Goal: Navigation & Orientation: Understand site structure

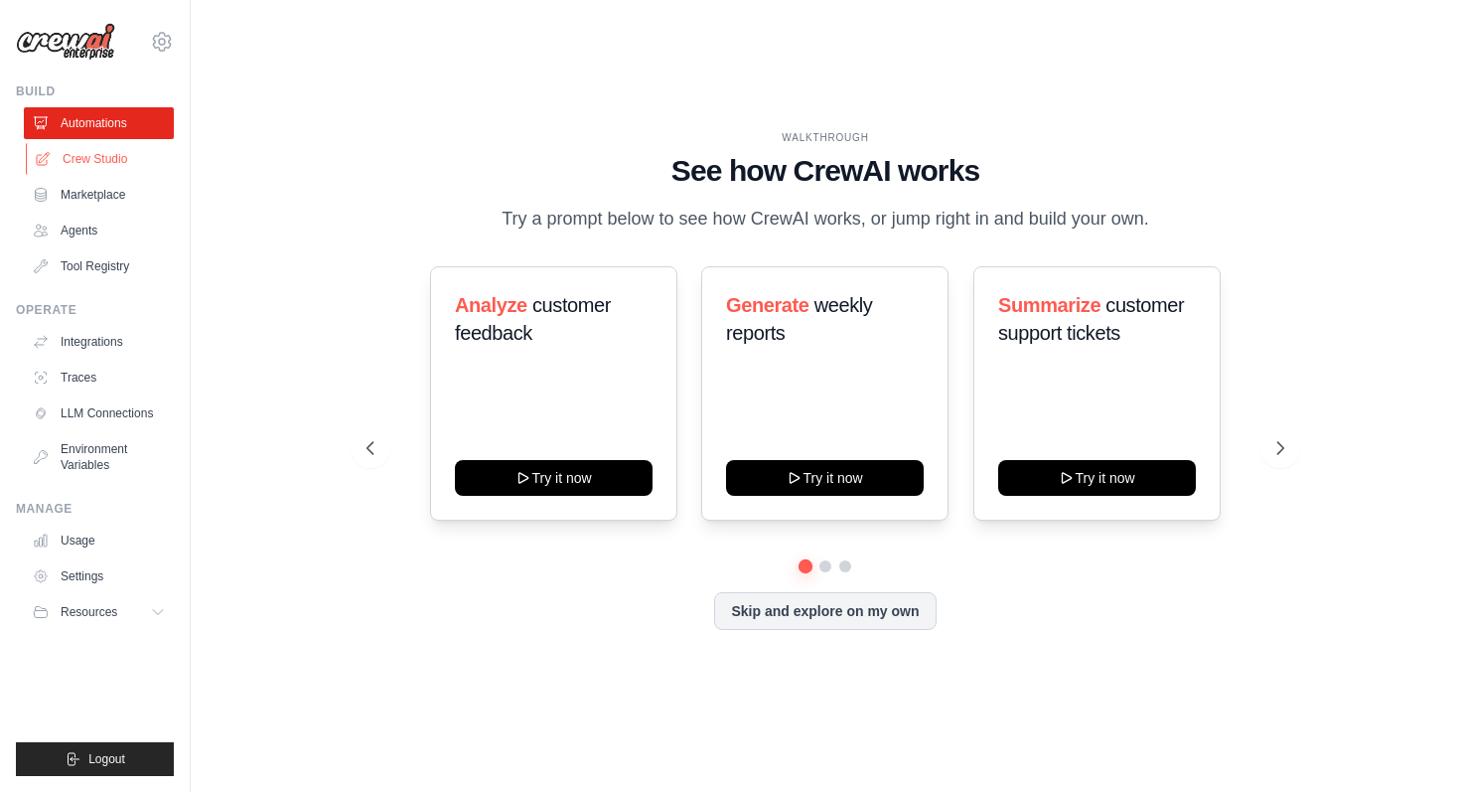
click at [97, 158] on link "Crew Studio" at bounding box center [101, 159] width 150 height 32
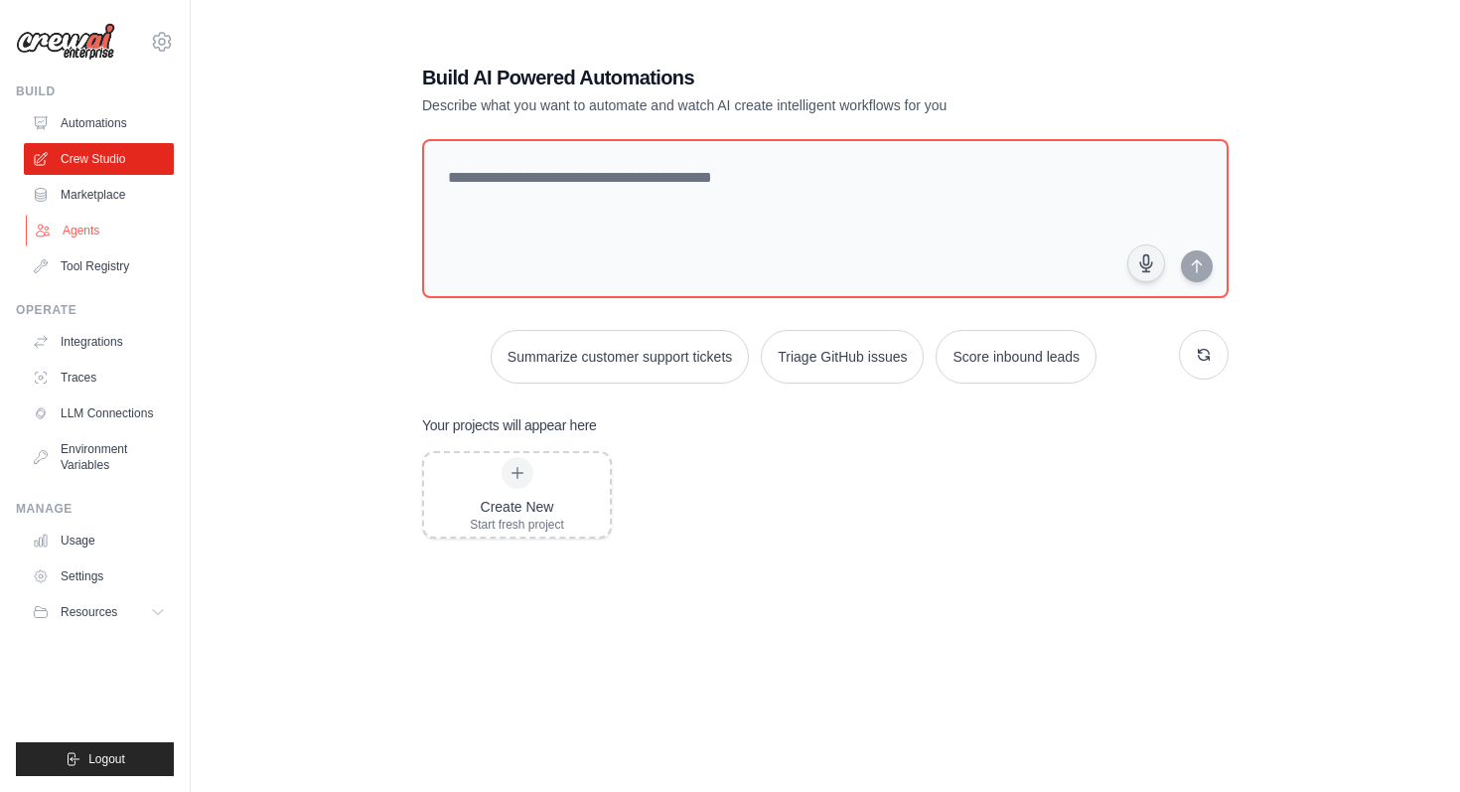
click at [90, 226] on link "Agents" at bounding box center [101, 231] width 150 height 32
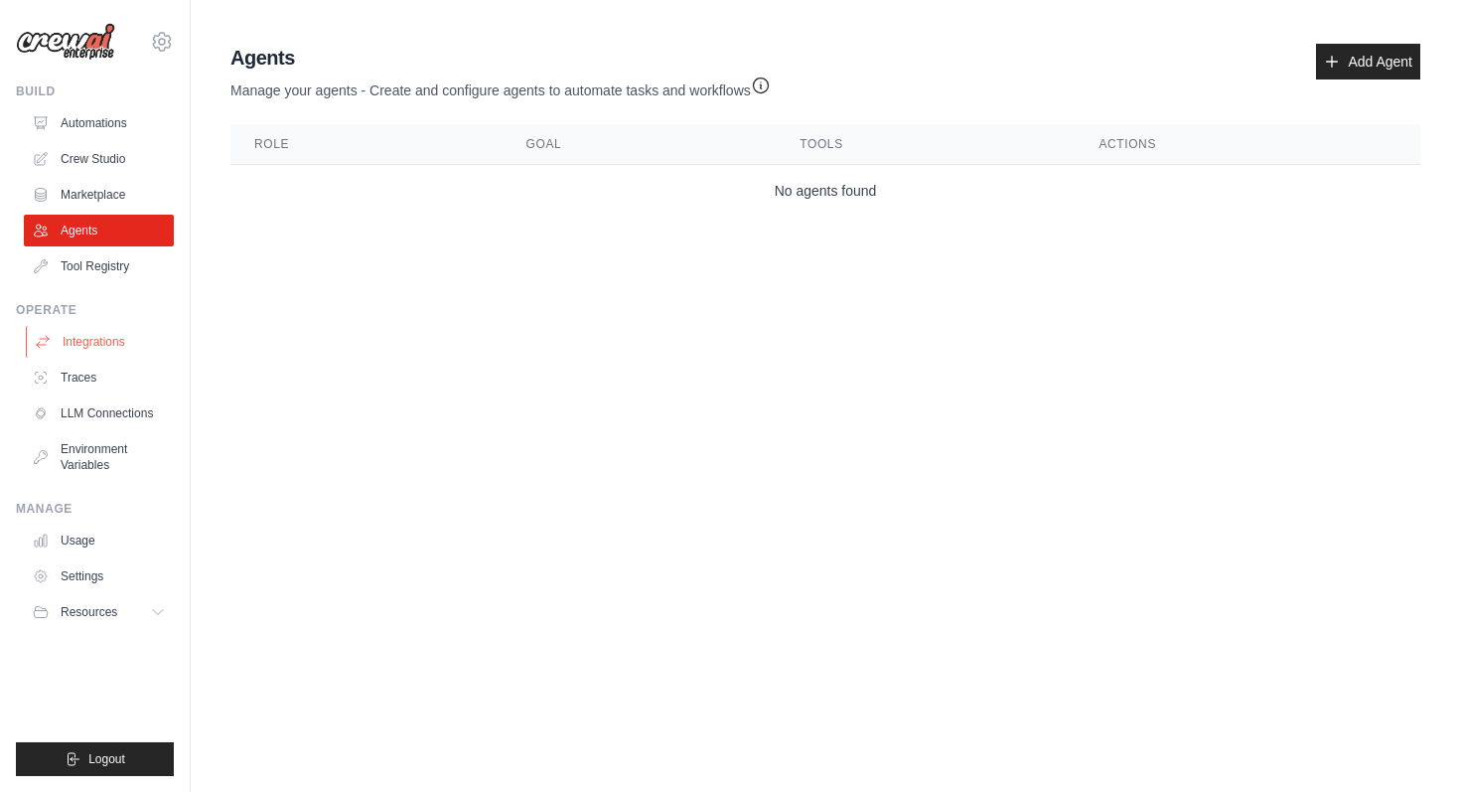
click at [91, 348] on link "Integrations" at bounding box center [101, 342] width 150 height 32
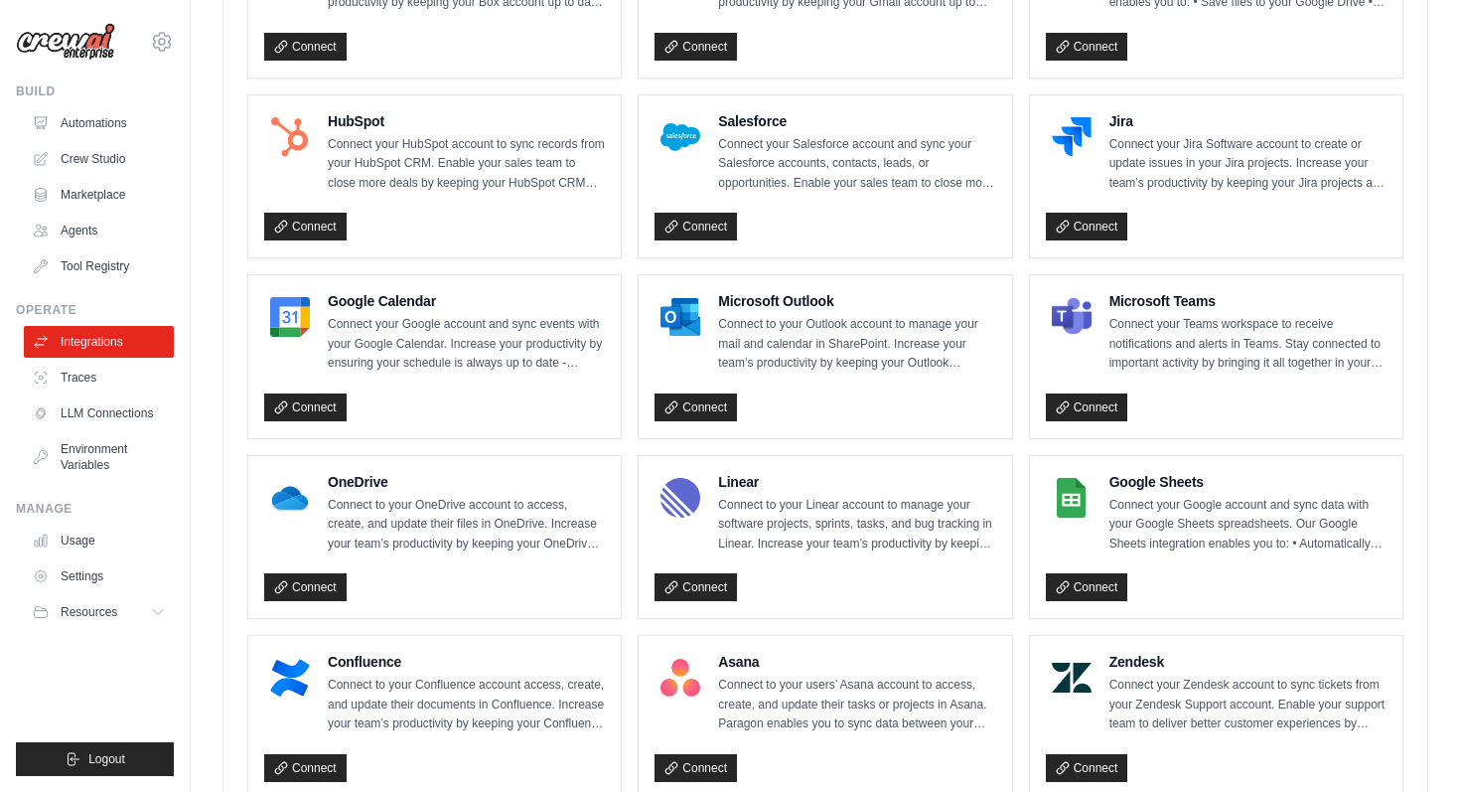
scroll to position [675, 0]
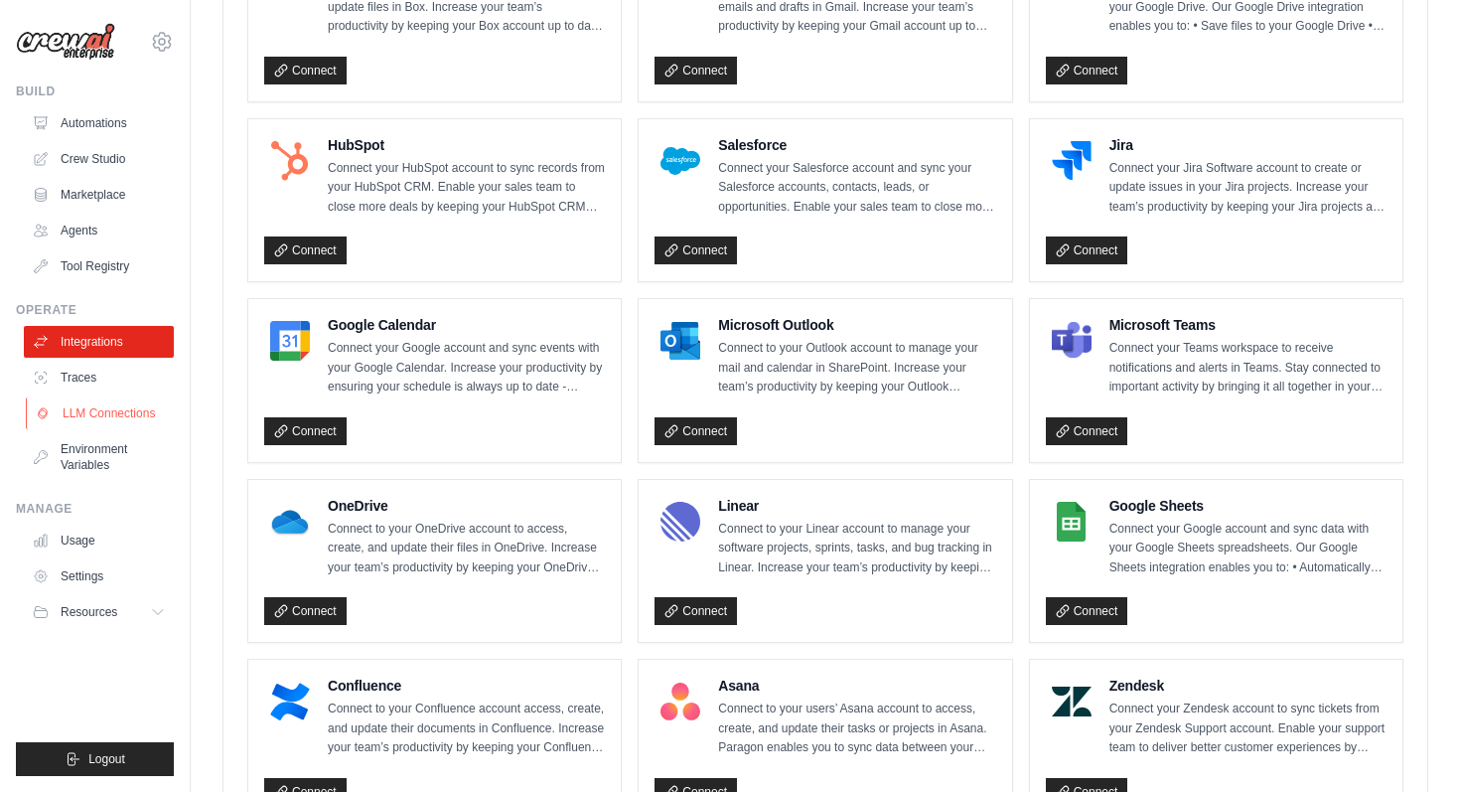
click at [137, 407] on link "LLM Connections" at bounding box center [101, 413] width 150 height 32
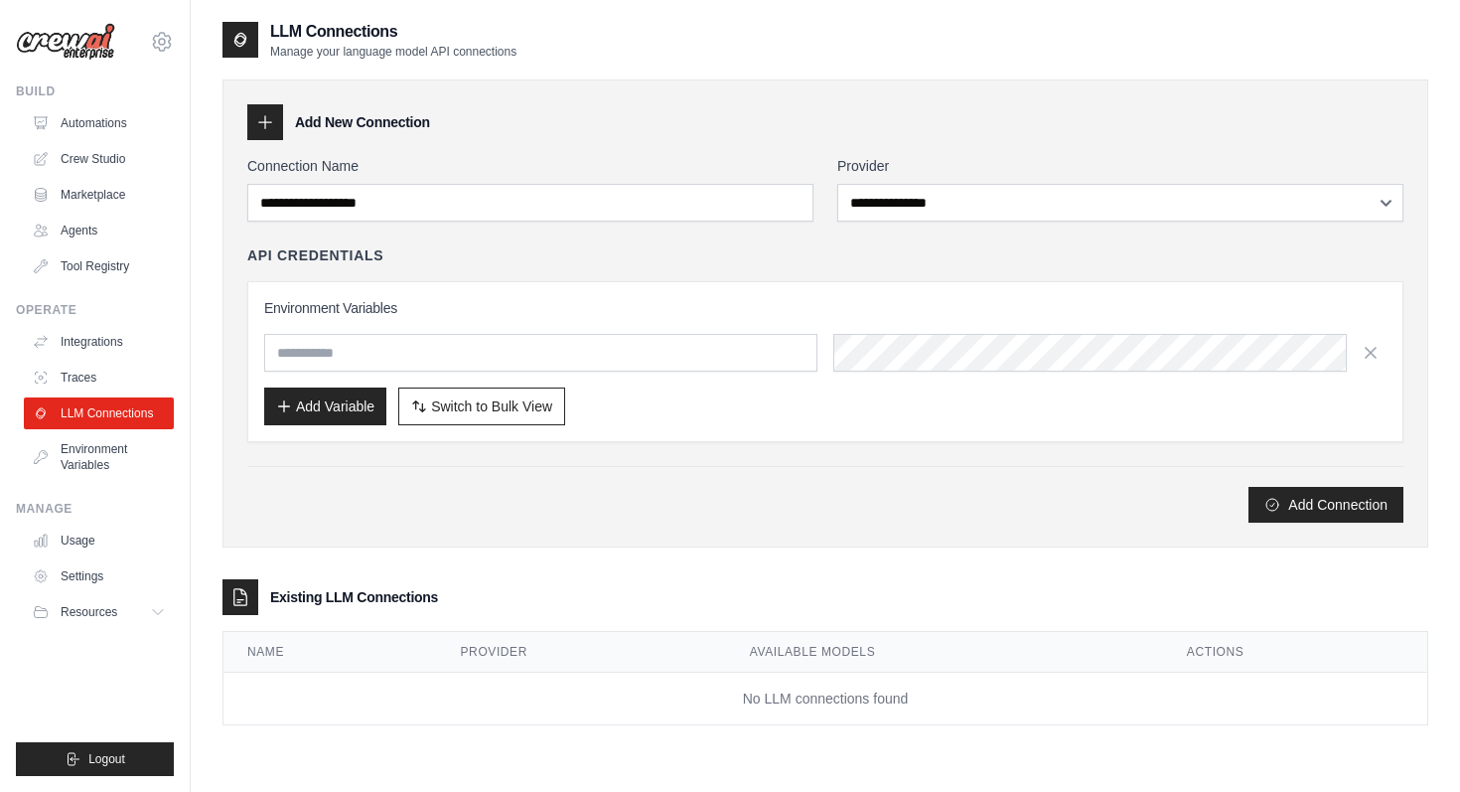
scroll to position [40, 0]
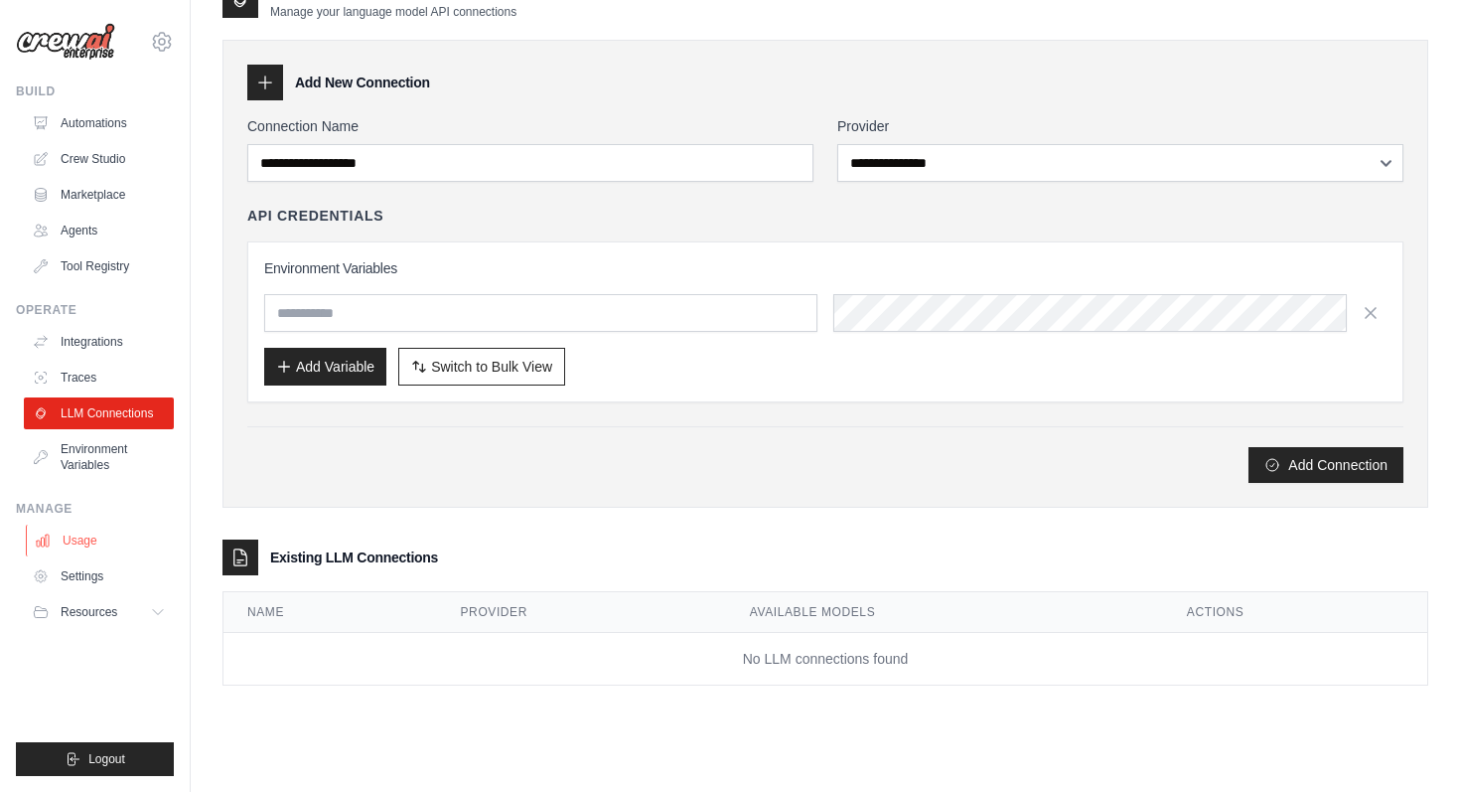
click at [77, 545] on link "Usage" at bounding box center [101, 541] width 150 height 32
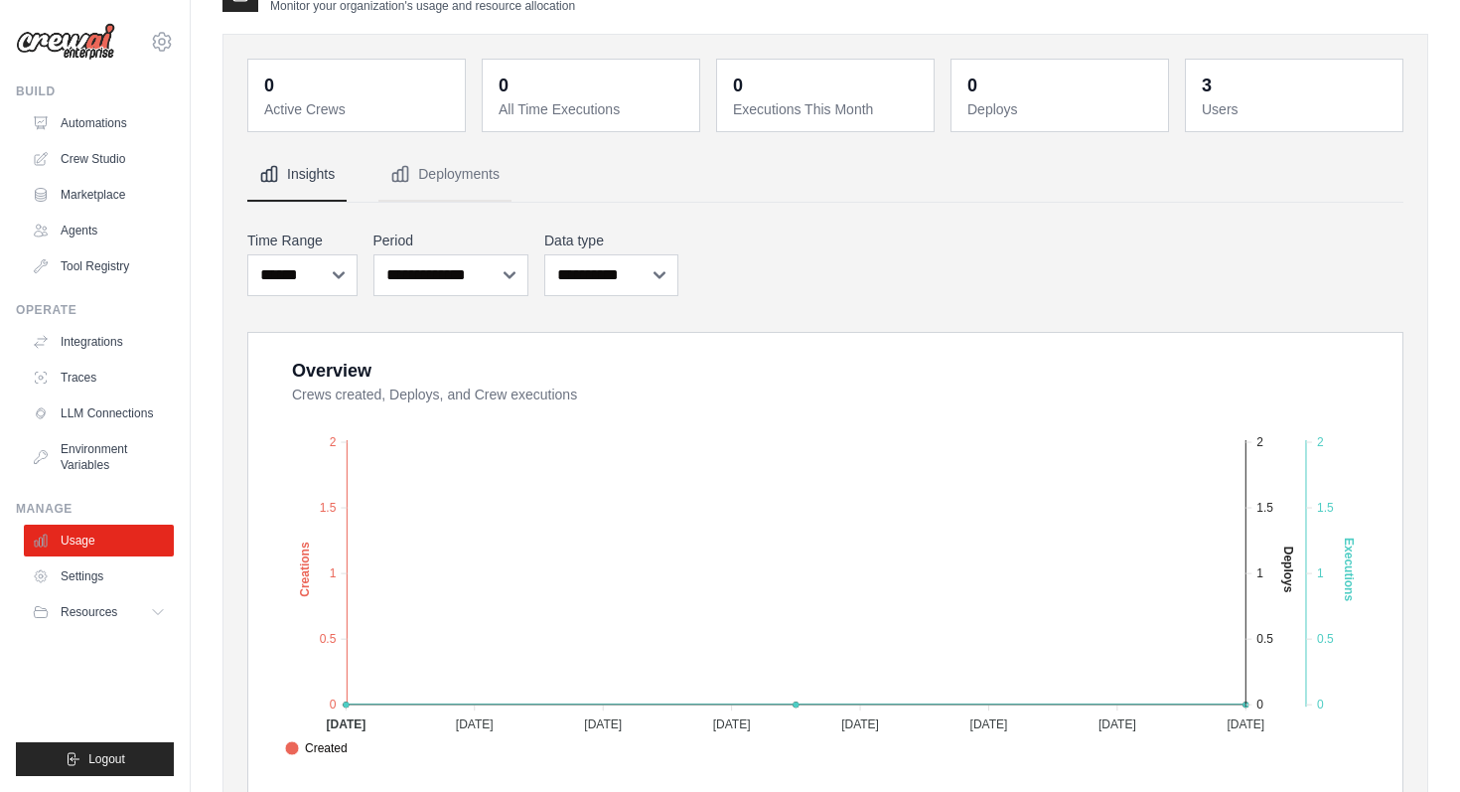
scroll to position [58, 0]
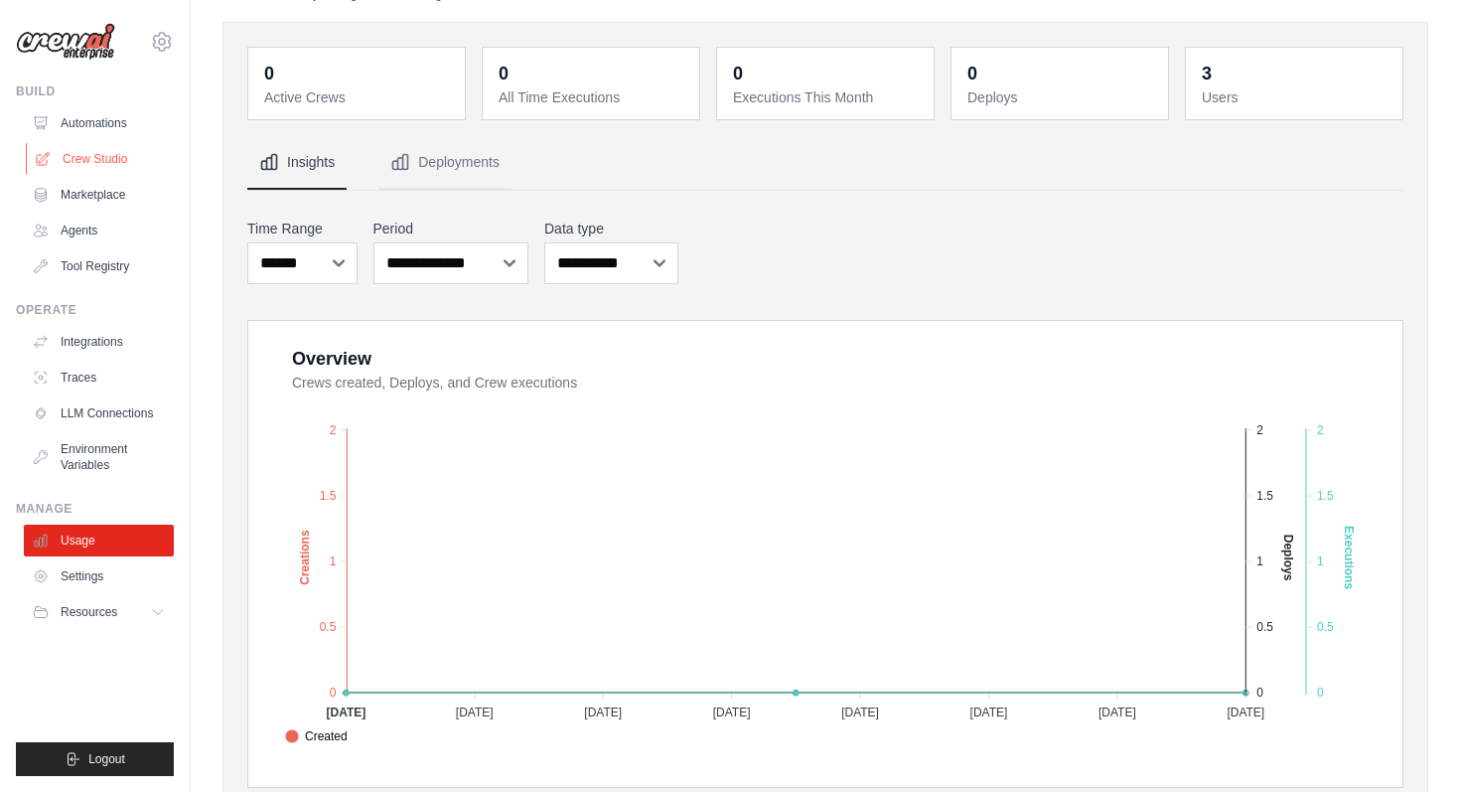
click at [85, 150] on link "Crew Studio" at bounding box center [101, 159] width 150 height 32
